Goal: Transaction & Acquisition: Subscribe to service/newsletter

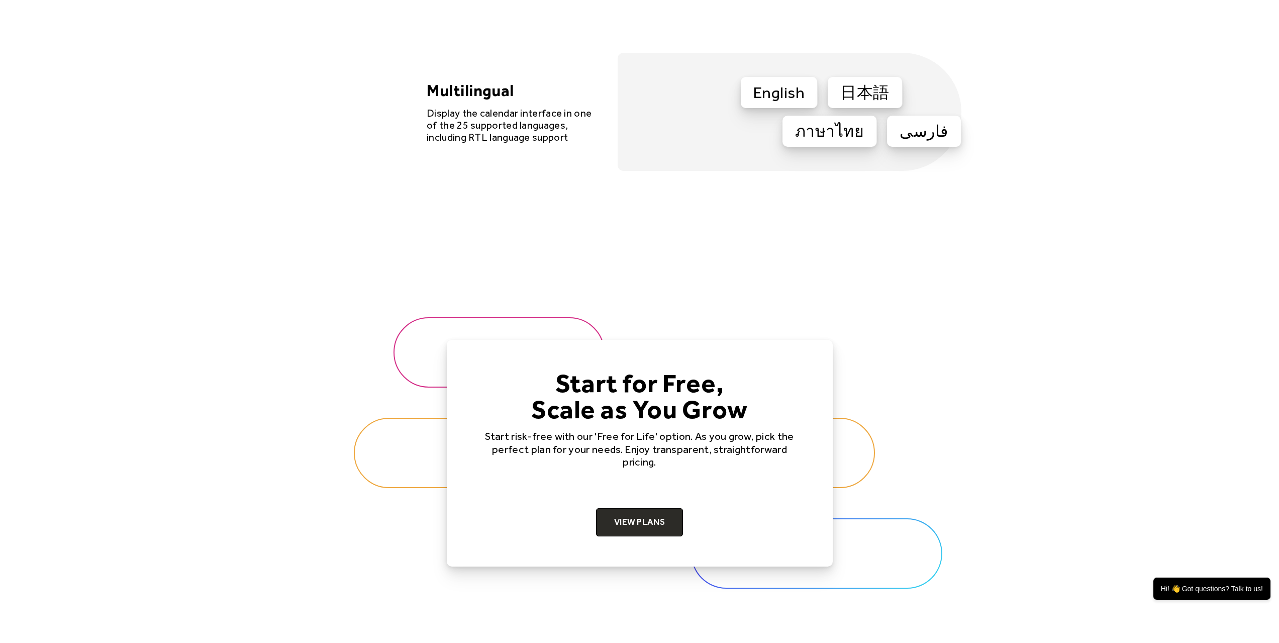
scroll to position [3066, 0]
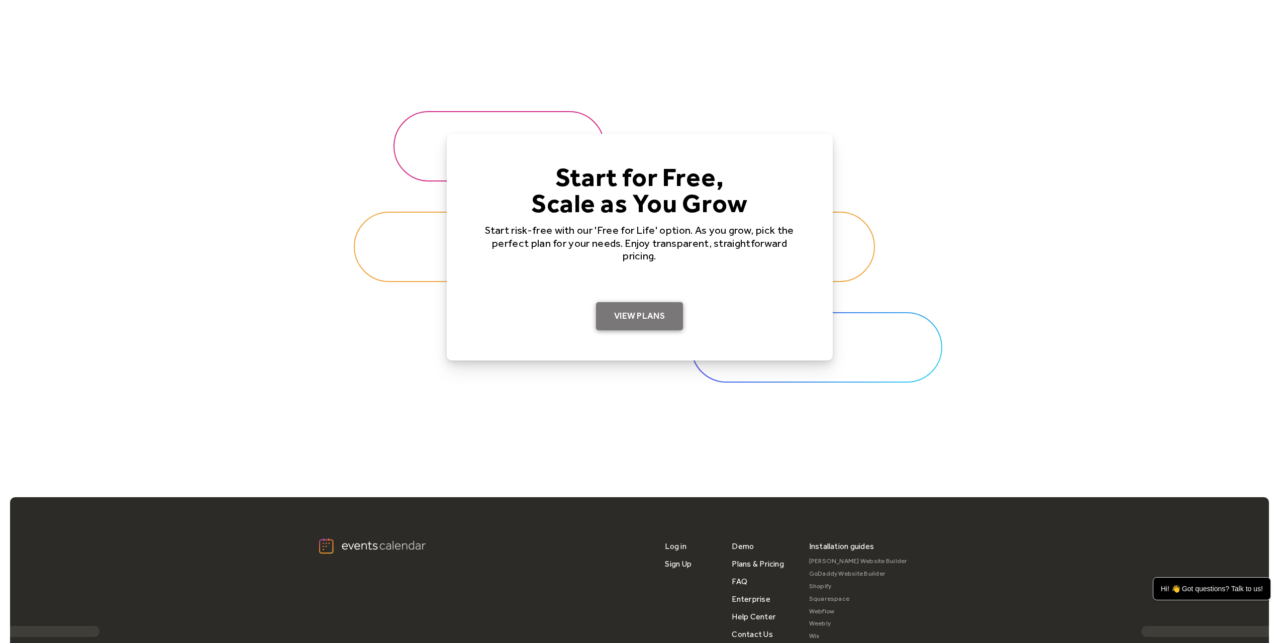
click at [633, 321] on link "View Plans" at bounding box center [639, 316] width 87 height 28
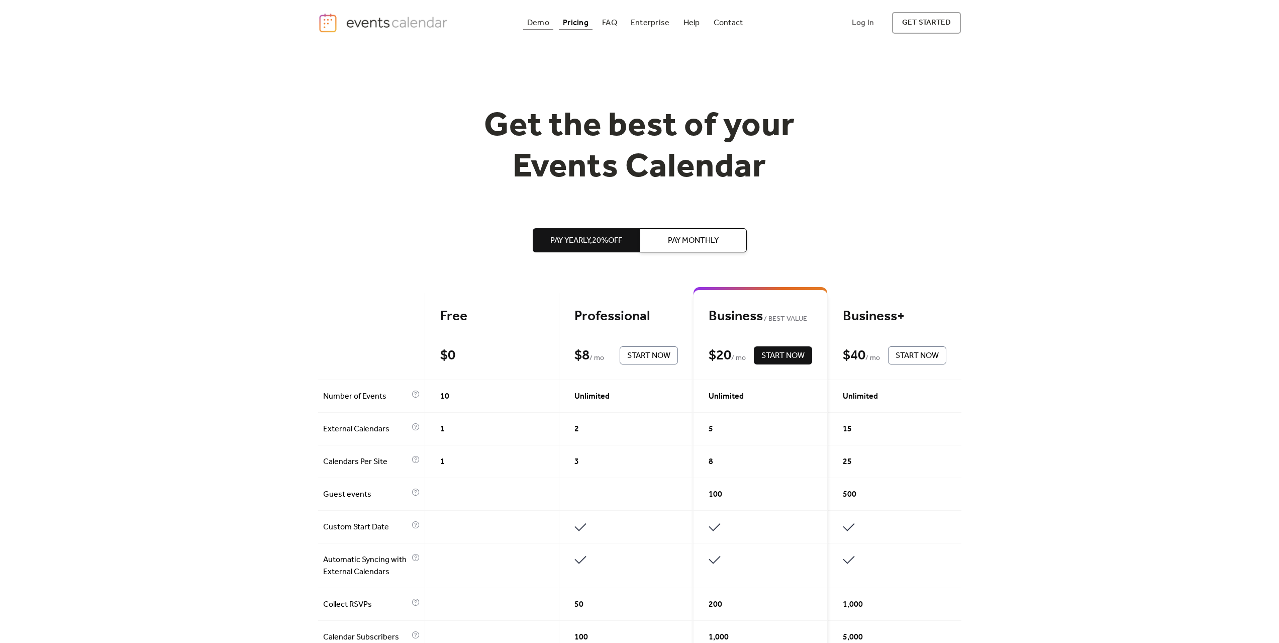
click at [544, 23] on div "Demo" at bounding box center [538, 23] width 22 height 6
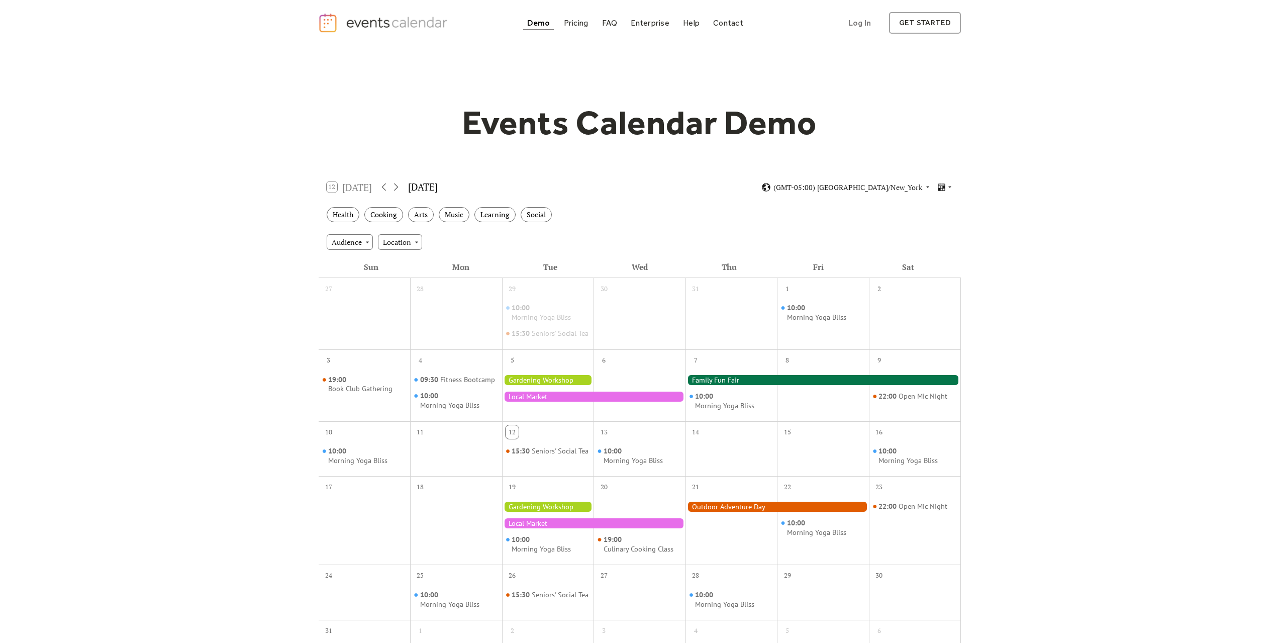
click at [587, 128] on h1 "Events Calendar Demo" at bounding box center [640, 122] width 386 height 41
click at [922, 19] on link "get started" at bounding box center [925, 23] width 72 height 22
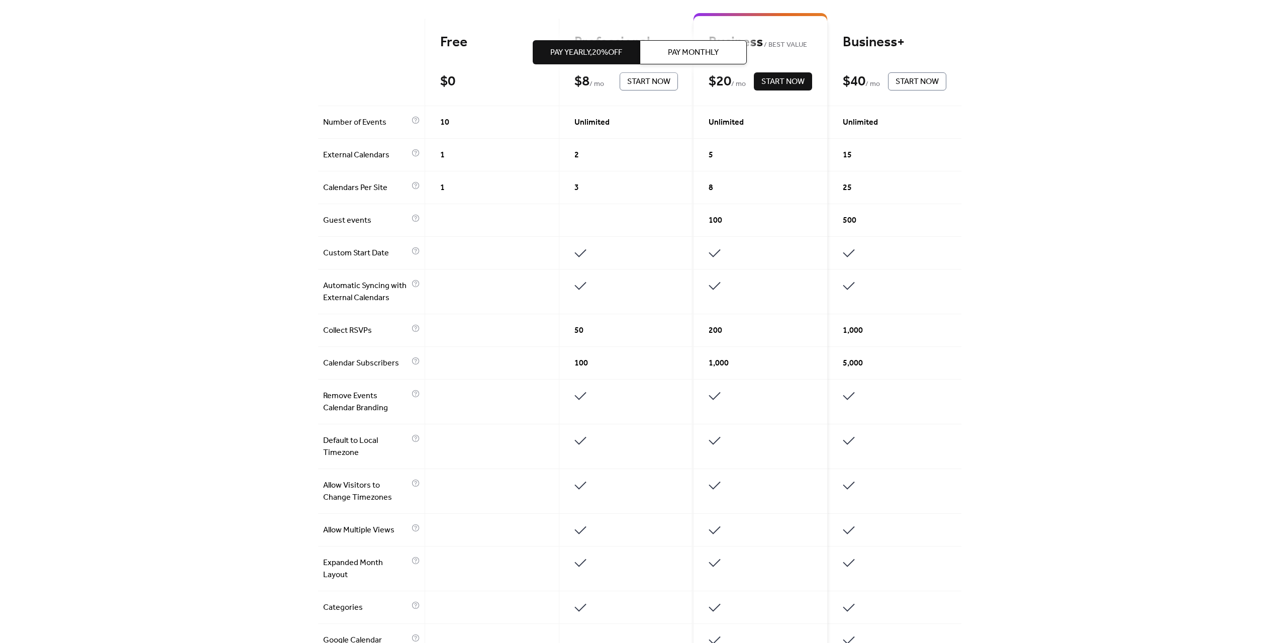
scroll to position [201, 0]
